Goal: Task Accomplishment & Management: Manage account settings

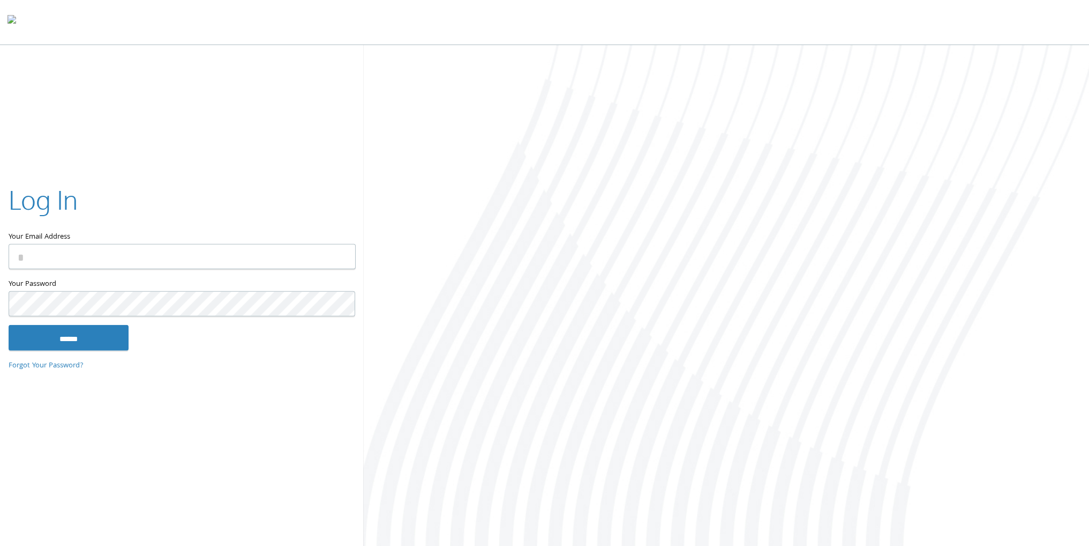
click at [70, 257] on input "Your Email Address" at bounding box center [182, 256] width 347 height 25
type input "**********"
click at [94, 339] on input "******" at bounding box center [69, 337] width 120 height 26
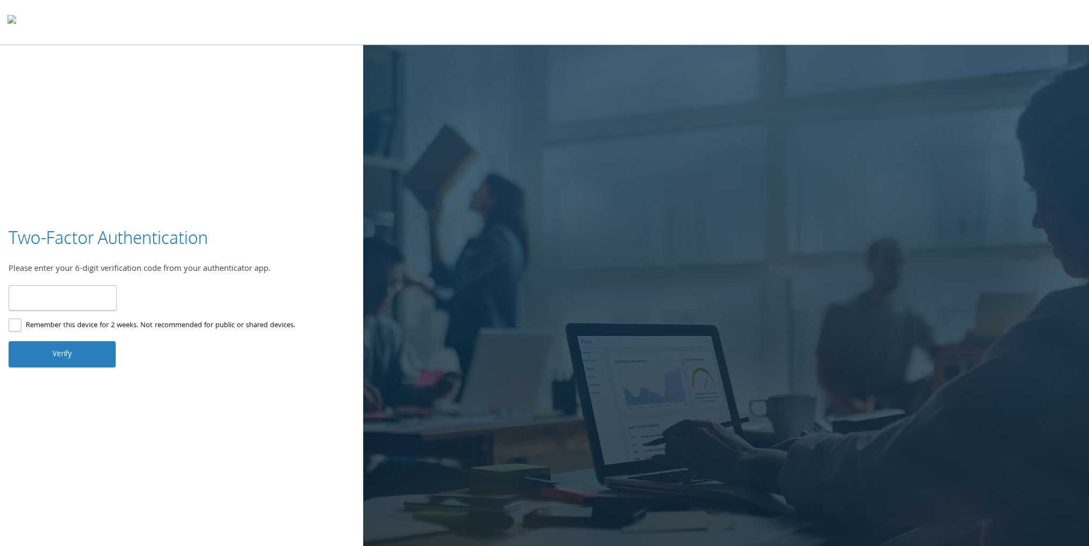
type input "******"
